Goal: Task Accomplishment & Management: Use online tool/utility

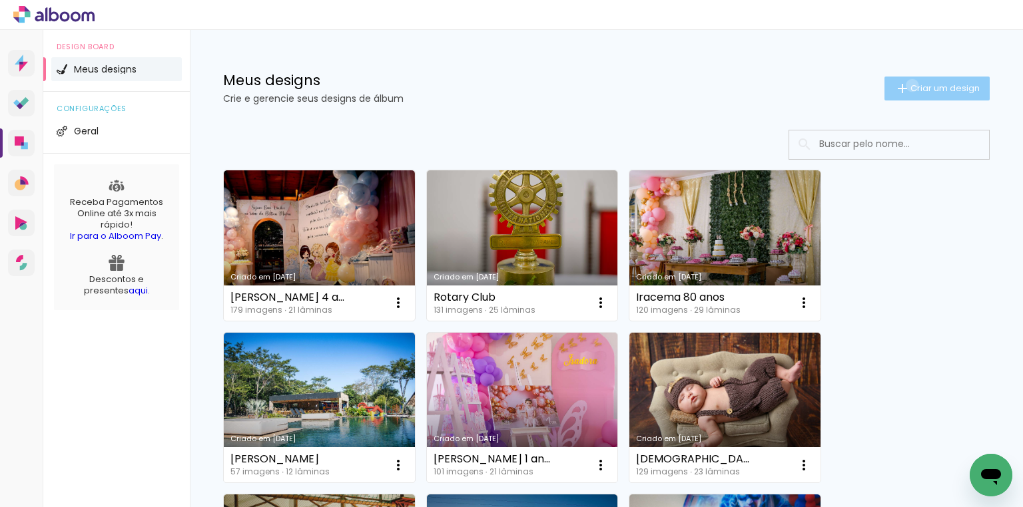
click at [910, 85] on span "Criar um design" at bounding box center [944, 88] width 69 height 9
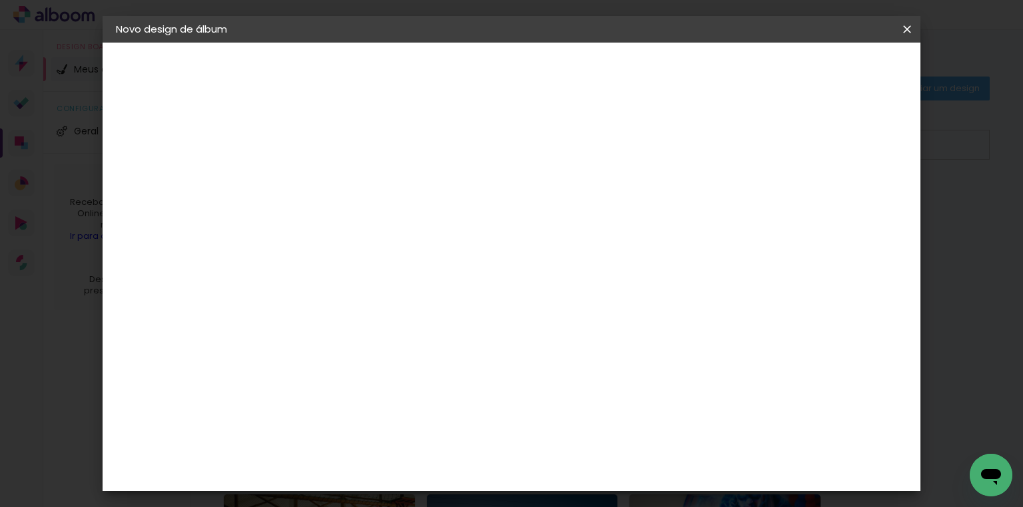
click at [334, 178] on input at bounding box center [334, 178] width 0 height 21
type input "Suelen e [PERSON_NAME]"
type paper-input "Suelen e [PERSON_NAME]"
click at [0, 0] on slot "Avançar" at bounding box center [0, 0] width 0 height 0
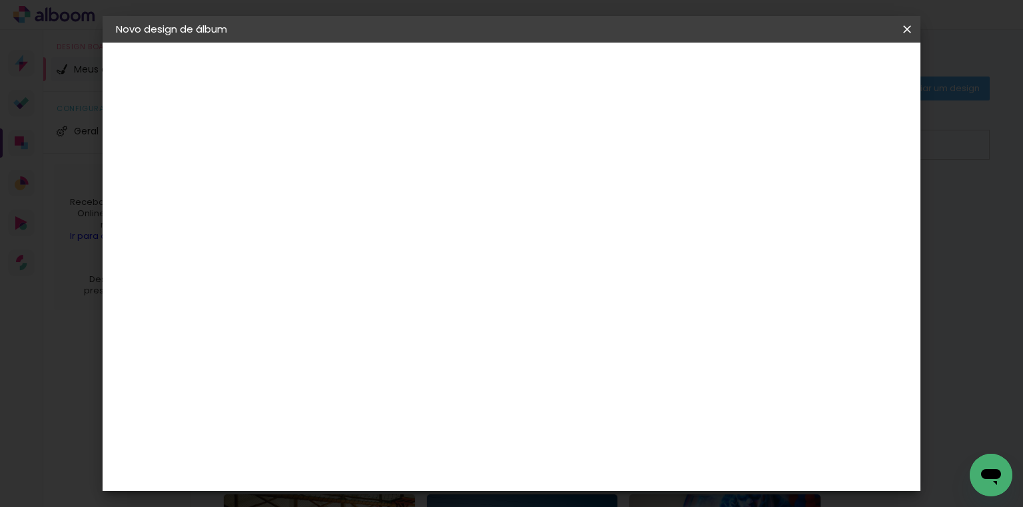
click at [364, 328] on div "DreambooksPro" at bounding box center [367, 333] width 87 height 11
click at [583, 77] on paper-button "Avançar" at bounding box center [549, 70] width 65 height 23
click at [386, 224] on input "text" at bounding box center [360, 232] width 52 height 21
click at [0, 0] on slot "Álbum" at bounding box center [0, 0] width 0 height 0
type input "Álbum"
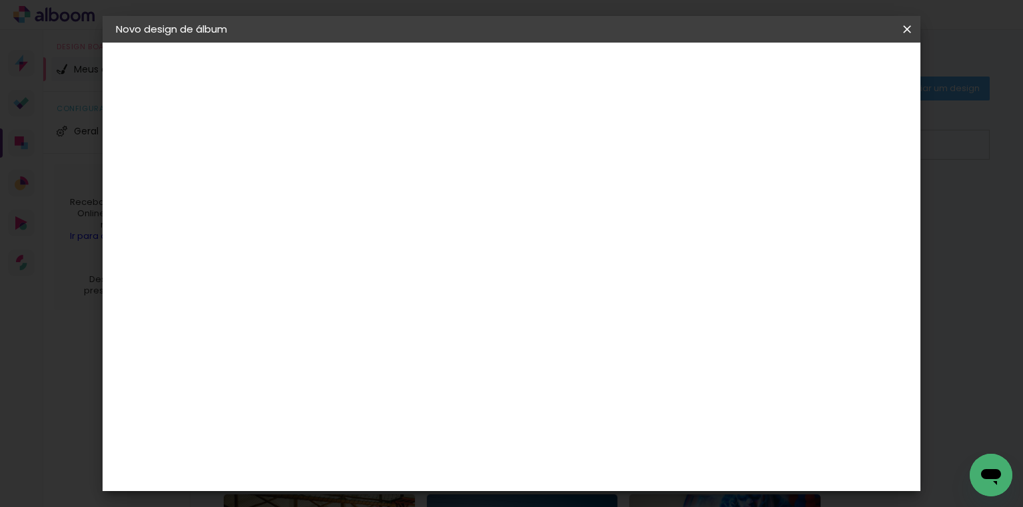
scroll to position [213, 0]
click at [423, 177] on span "30 × 25" at bounding box center [393, 190] width 62 height 27
click at [0, 0] on slot "Avançar" at bounding box center [0, 0] width 0 height 0
click at [750, 144] on div at bounding box center [744, 144] width 12 height 12
type paper-checkbox "on"
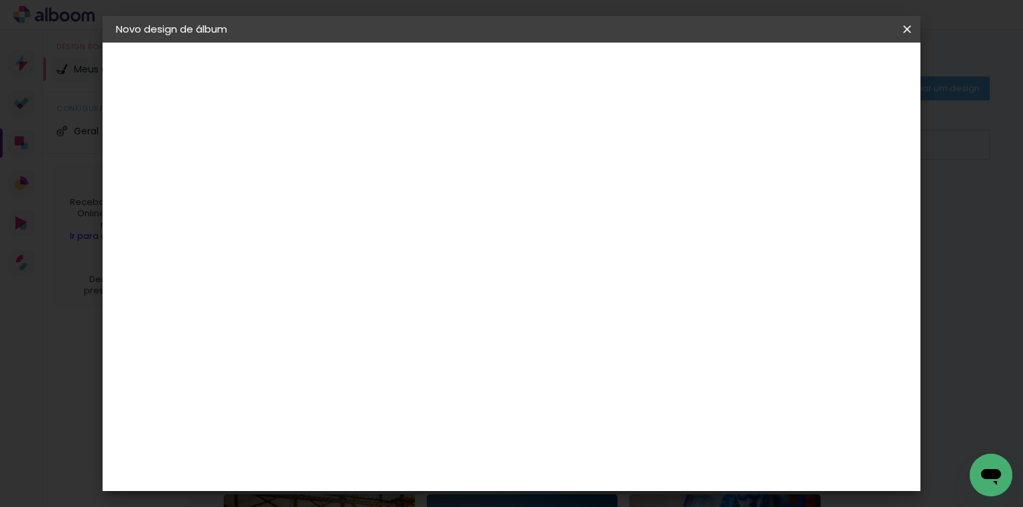
click at [826, 73] on span "Iniciar design" at bounding box center [795, 70] width 61 height 9
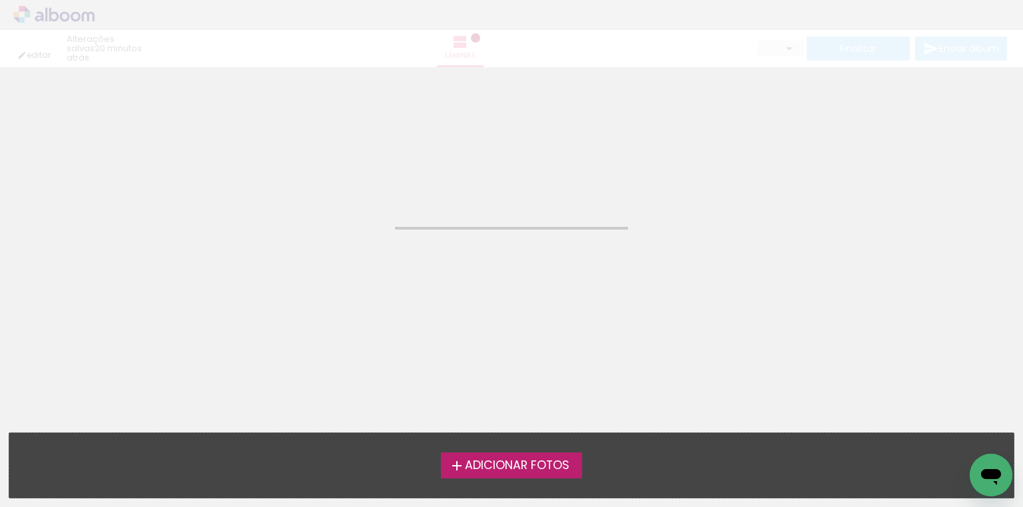
click at [473, 469] on span "Adicionar Fotos" at bounding box center [517, 466] width 105 height 12
click at [0, 0] on input "file" at bounding box center [0, 0] width 0 height 0
